Goal: Task Accomplishment & Management: Use online tool/utility

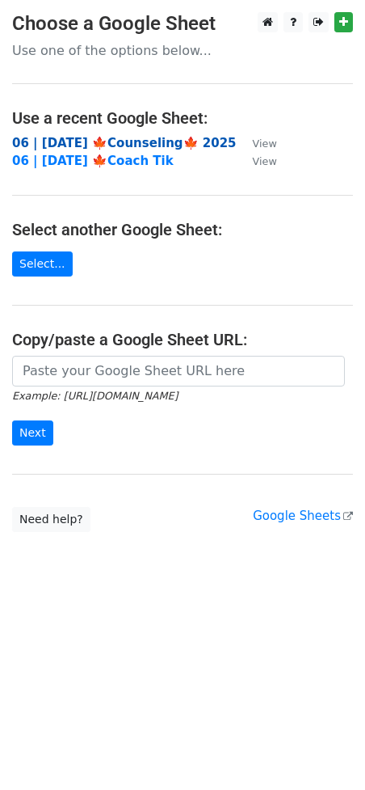
click at [91, 142] on strong "06 | OCT 8 🍁Counseling🍁 2025" at bounding box center [124, 143] width 225 height 15
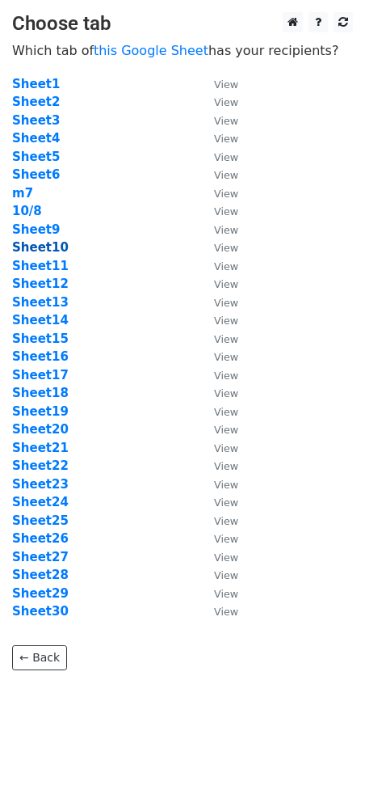
click at [41, 247] on strong "Sheet10" at bounding box center [40, 247] width 57 height 15
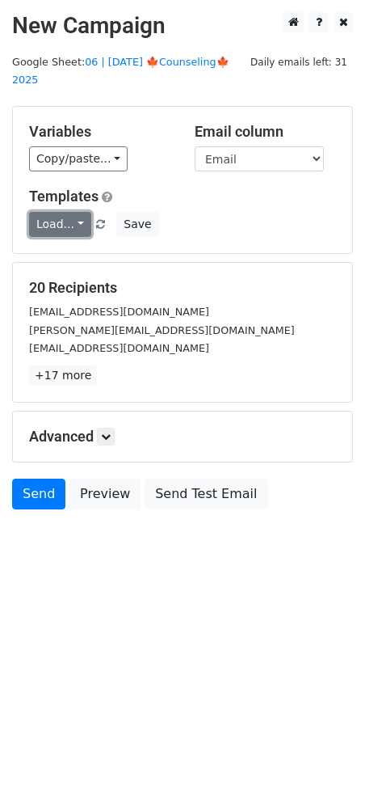
click at [59, 212] on link "Load..." at bounding box center [60, 224] width 62 height 25
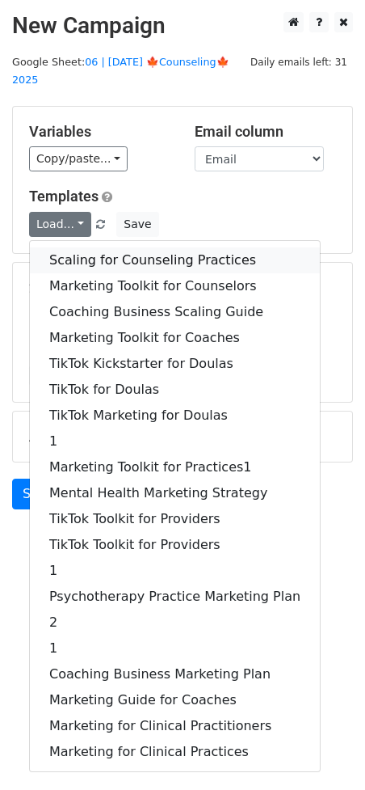
click at [87, 247] on link "Scaling for Counseling Practices" at bounding box center [175, 260] width 290 height 26
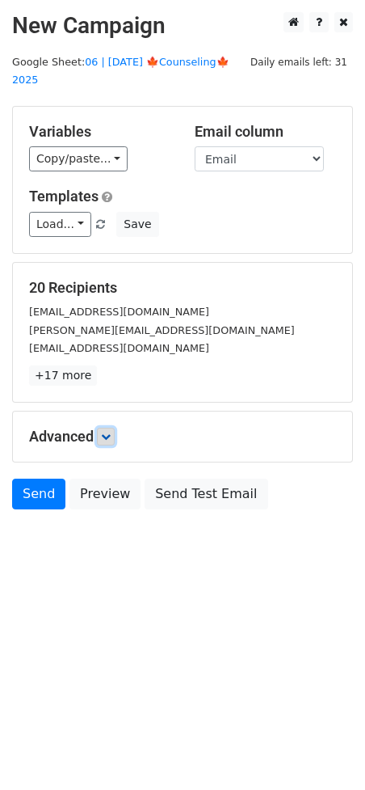
click at [105, 432] on icon at bounding box center [106, 437] width 10 height 10
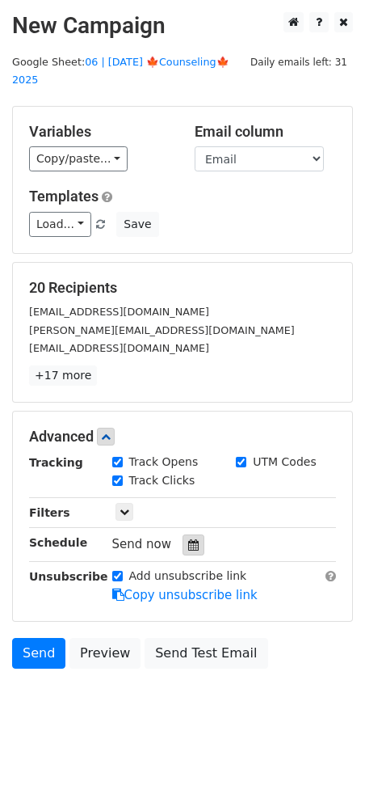
click at [188, 539] on icon at bounding box center [193, 544] width 11 height 11
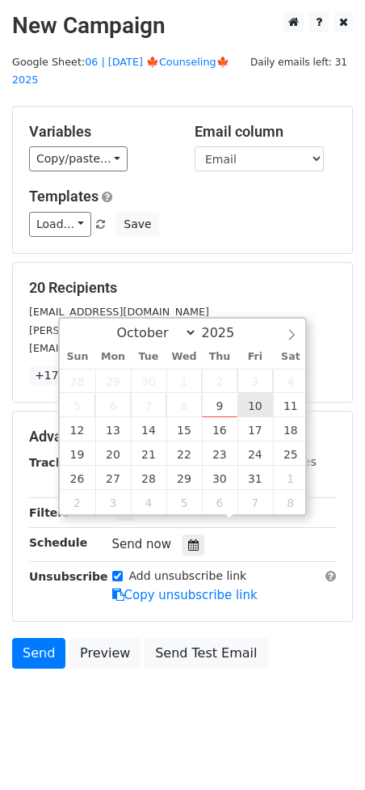
type input "2025-10-10 12:00"
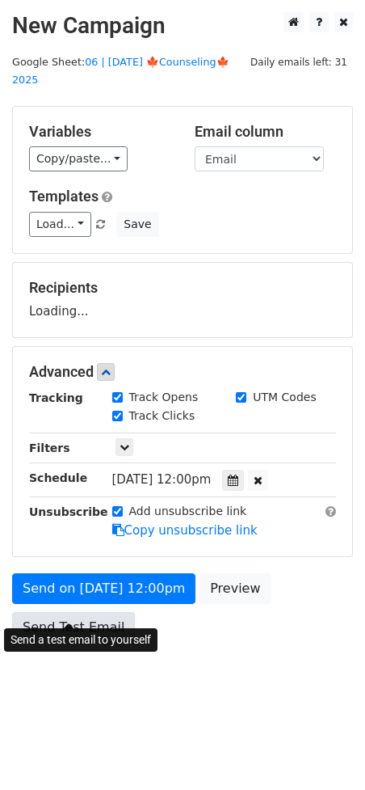
click at [123, 612] on link "Send Test Email" at bounding box center [73, 627] width 123 height 31
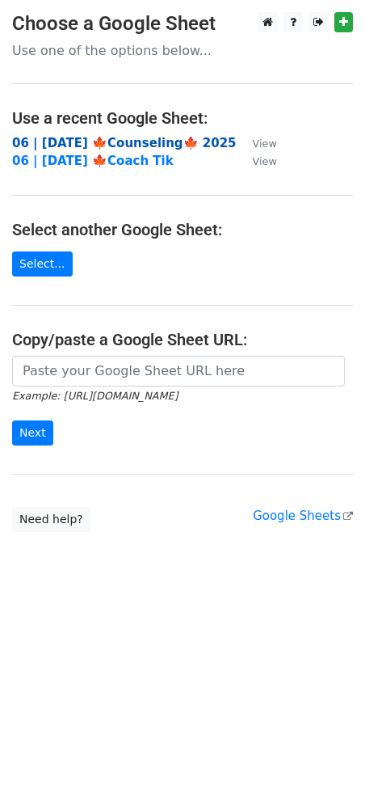
click at [109, 141] on strong "06 | OCT 8 🍁Counseling🍁 2025" at bounding box center [124, 143] width 225 height 15
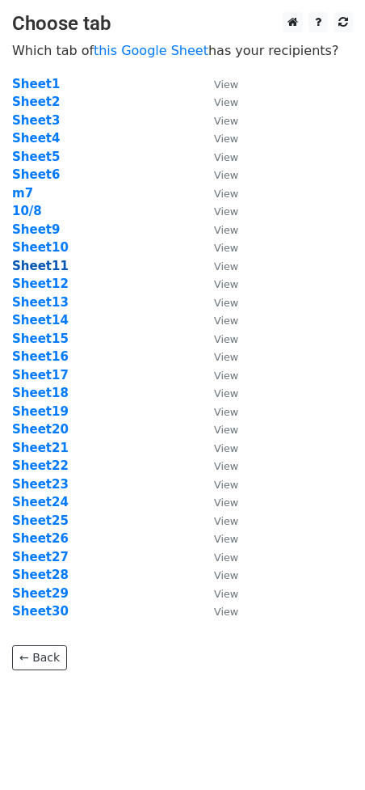
click at [37, 260] on strong "Sheet11" at bounding box center [40, 266] width 57 height 15
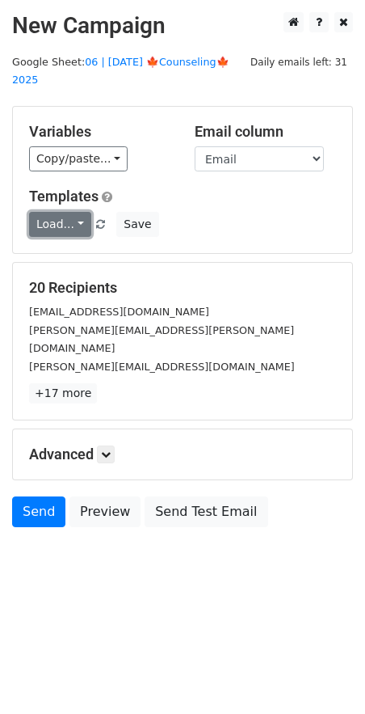
click at [52, 212] on link "Load..." at bounding box center [60, 224] width 62 height 25
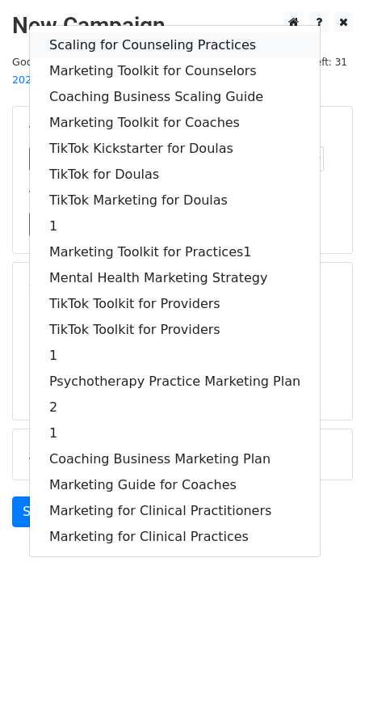
click at [129, 32] on link "Scaling for Counseling Practices" at bounding box center [175, 45] width 290 height 26
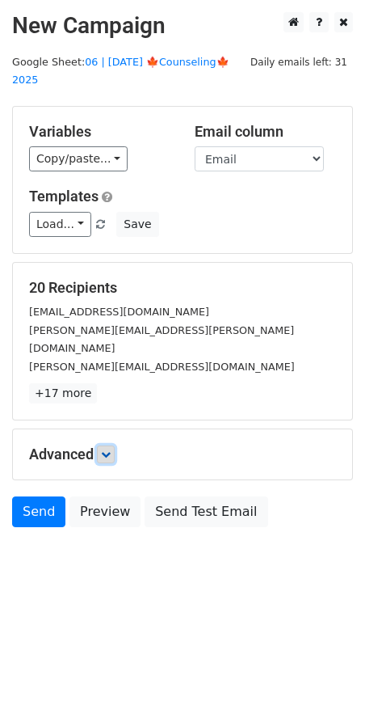
click at [108, 450] on icon at bounding box center [106, 455] width 10 height 10
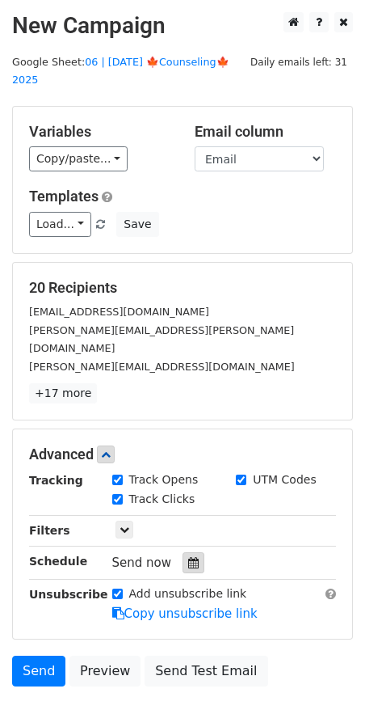
click at [183, 552] on div at bounding box center [194, 562] width 22 height 21
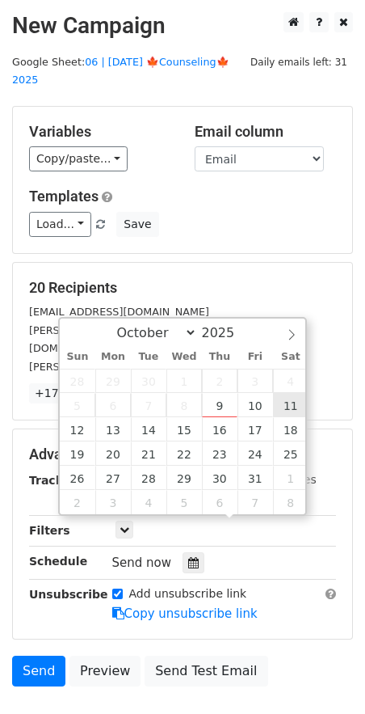
type input "2025-10-11 12:00"
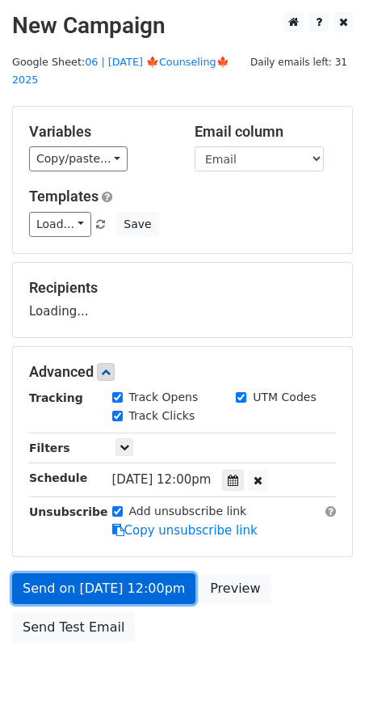
click at [125, 573] on link "Send on Oct 11 at 12:00pm" at bounding box center [104, 588] width 184 height 31
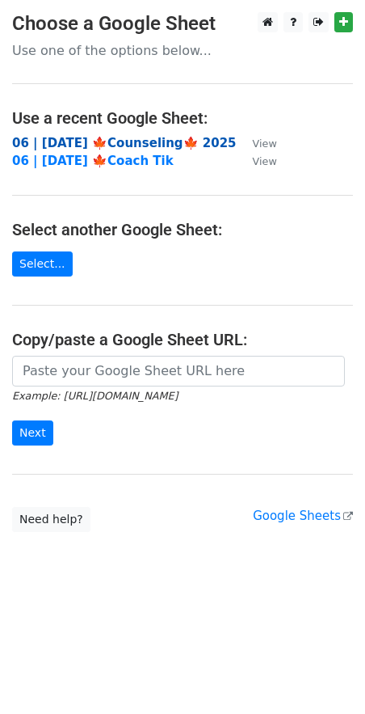
click at [101, 143] on strong "06 | [DATE] 🍁Counseling🍁 2025" at bounding box center [124, 143] width 225 height 15
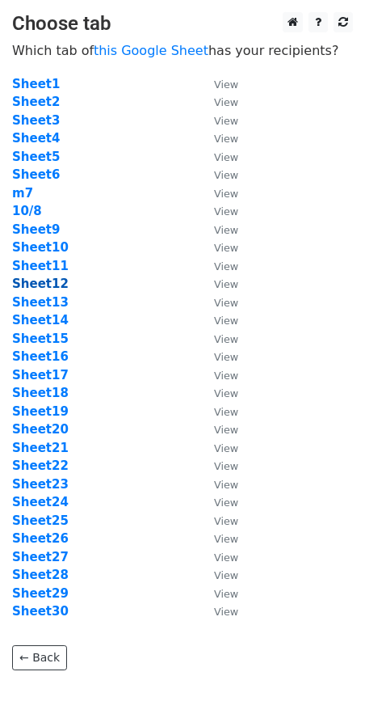
click at [39, 282] on strong "Sheet12" at bounding box center [40, 284] width 57 height 15
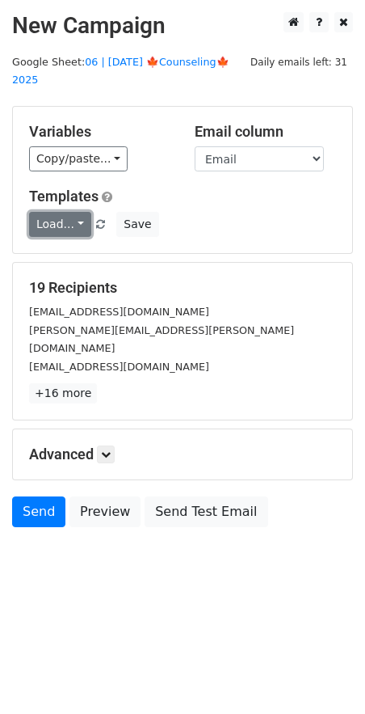
click at [59, 212] on link "Load..." at bounding box center [60, 224] width 62 height 25
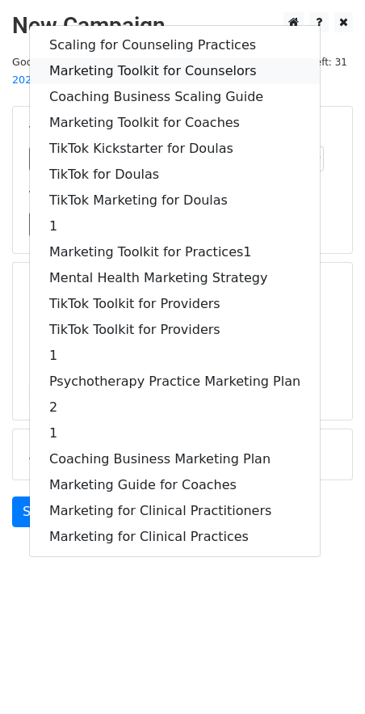
click at [119, 58] on link "Marketing Toolkit for Counselors" at bounding box center [175, 71] width 290 height 26
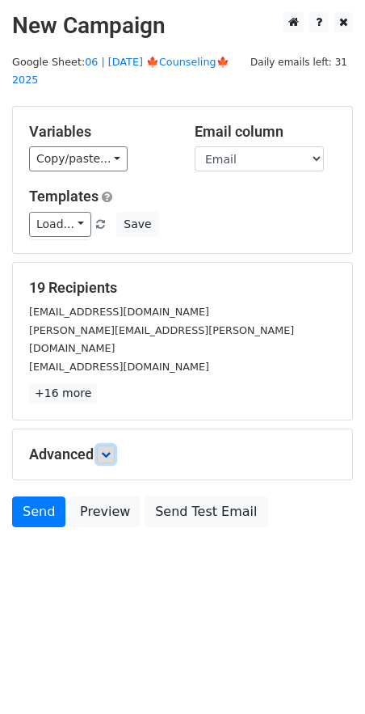
click at [110, 450] on icon at bounding box center [106, 455] width 10 height 10
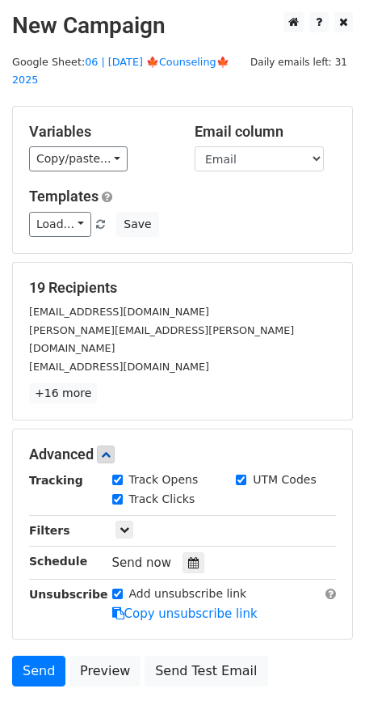
click at [188, 552] on div at bounding box center [194, 562] width 22 height 21
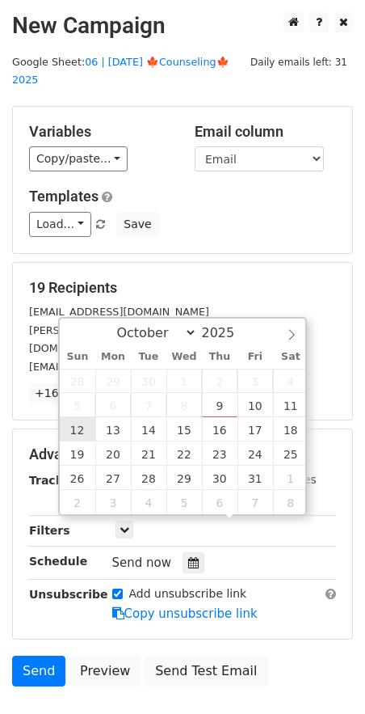
type input "2025-10-12 12:00"
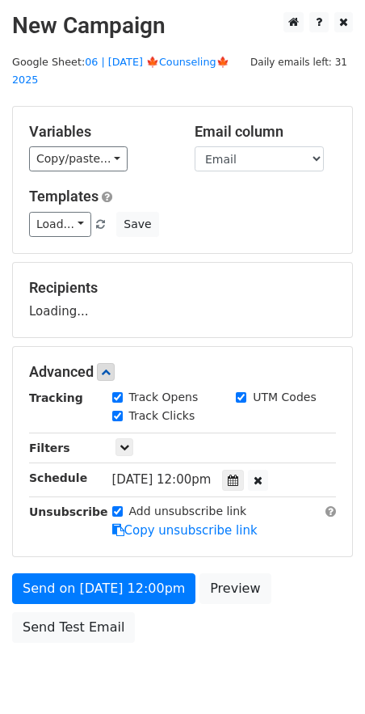
click at [91, 552] on form "Variables Copy/paste... {{Name}} {{Email}} Email column Name Email Templates Lo…" at bounding box center [182, 378] width 341 height 545
click at [69, 540] on div "Unsubscribe" at bounding box center [58, 521] width 83 height 37
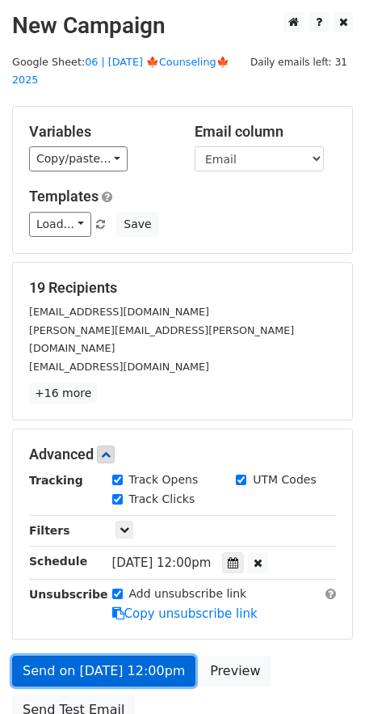
click at [62, 656] on link "Send on Oct 12 at 12:00pm" at bounding box center [104, 671] width 184 height 31
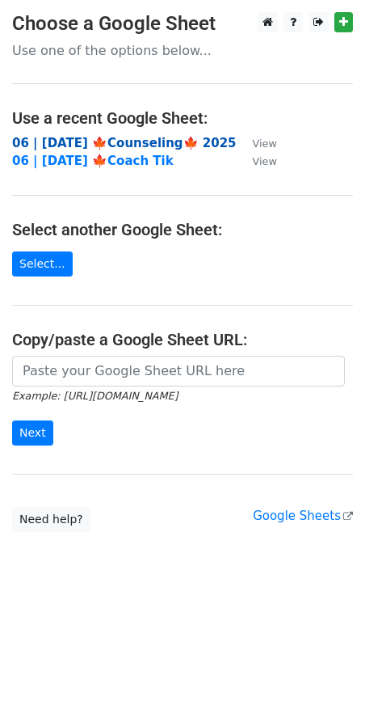
click at [106, 140] on strong "06 | OCT 8 🍁Counseling🍁 2025" at bounding box center [124, 143] width 225 height 15
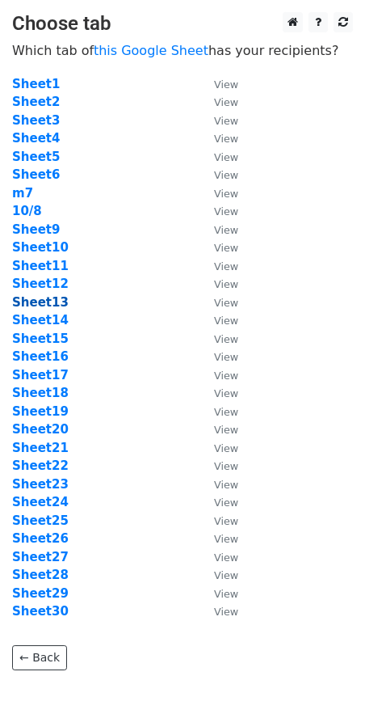
click at [34, 305] on strong "Sheet13" at bounding box center [40, 302] width 57 height 15
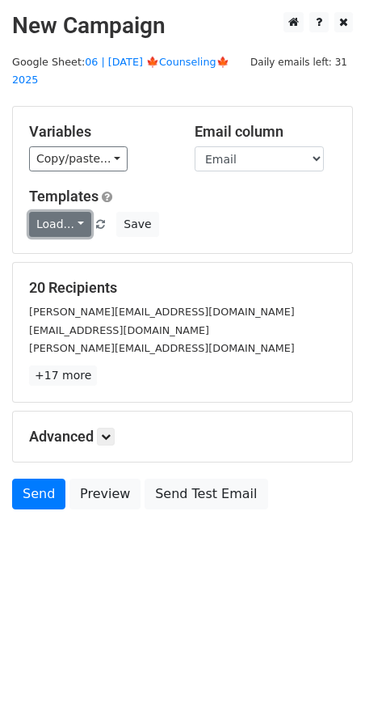
click at [59, 212] on link "Load..." at bounding box center [60, 224] width 62 height 25
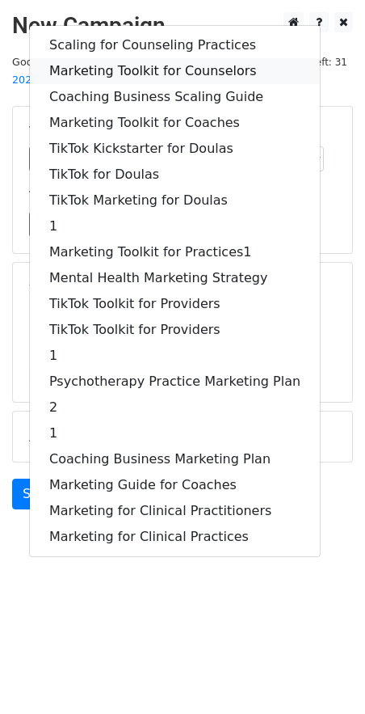
click at [139, 58] on link "Marketing Toolkit for Counselors" at bounding box center [175, 71] width 290 height 26
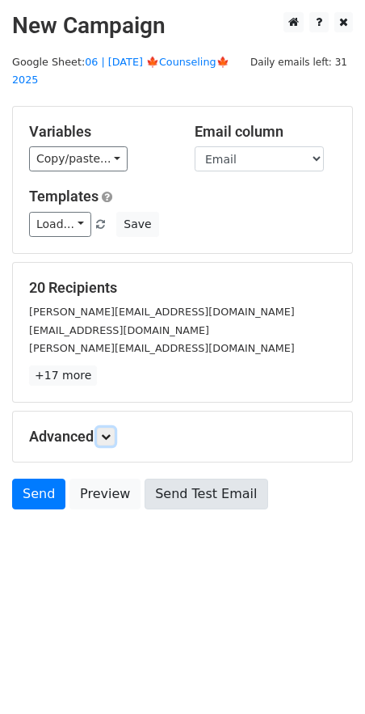
drag, startPoint x: 113, startPoint y: 417, endPoint x: 187, endPoint y: 509, distance: 117.3
click at [111, 432] on icon at bounding box center [106, 437] width 10 height 10
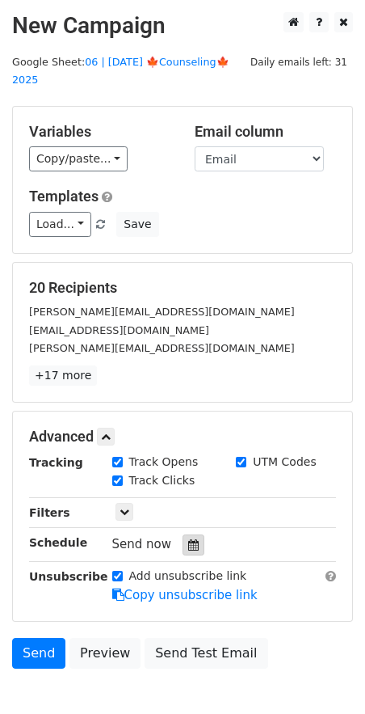
click at [193, 534] on div at bounding box center [194, 544] width 22 height 21
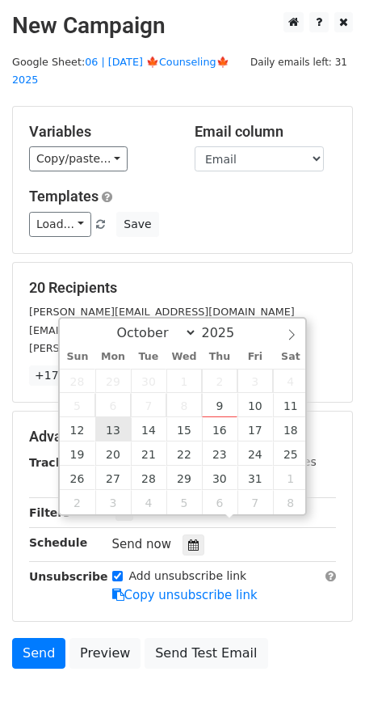
type input "2025-10-13 12:00"
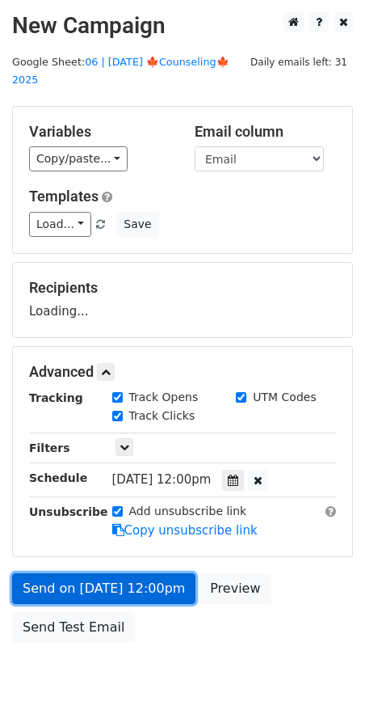
click at [111, 573] on link "Send on Oct 13 at 12:00pm" at bounding box center [104, 588] width 184 height 31
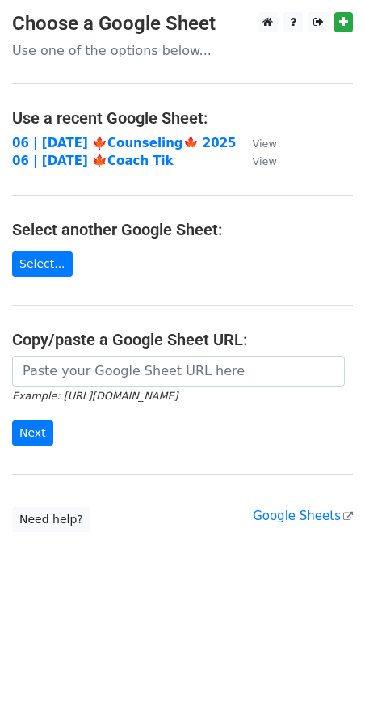
click at [162, 130] on main "Choose a Google Sheet Use one of the options below... Use a recent Google Sheet…" at bounding box center [182, 272] width 365 height 520
click at [162, 144] on strong "06 | [DATE] 🍁Counseling🍁 2025" at bounding box center [124, 143] width 225 height 15
